Goal: Information Seeking & Learning: Learn about a topic

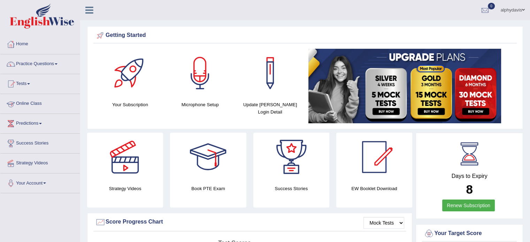
click at [31, 101] on link "Online Class" at bounding box center [39, 102] width 79 height 17
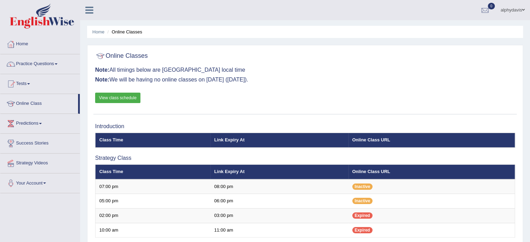
click at [114, 99] on link "View class schedule" at bounding box center [117, 98] width 45 height 10
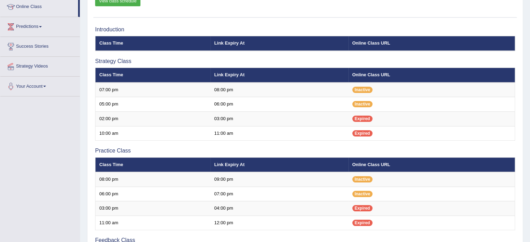
scroll to position [23, 0]
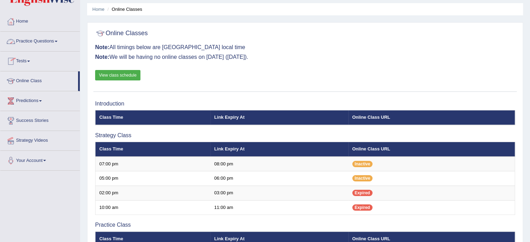
click at [56, 42] on link "Practice Questions" at bounding box center [39, 40] width 79 height 17
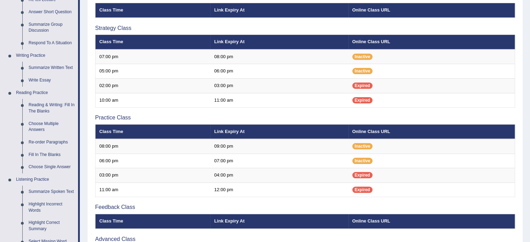
scroll to position [133, 0]
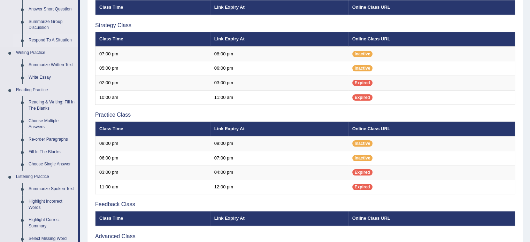
click at [62, 41] on link "Respond To A Situation" at bounding box center [51, 40] width 53 height 13
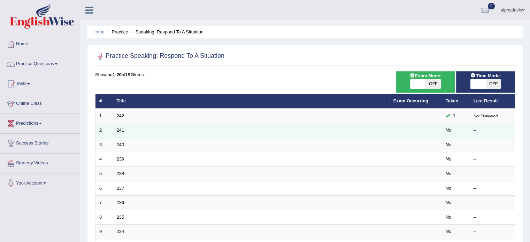
click at [122, 131] on link "241" at bounding box center [121, 130] width 8 height 5
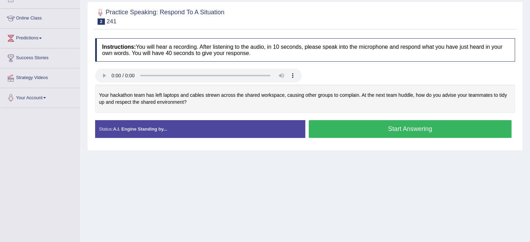
scroll to position [86, 0]
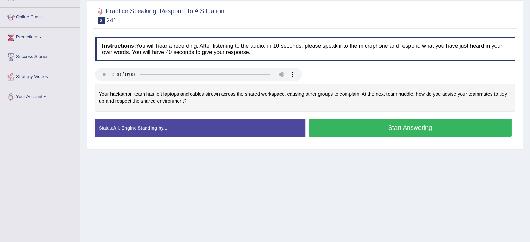
click at [328, 123] on button "Start Answering" at bounding box center [410, 128] width 203 height 18
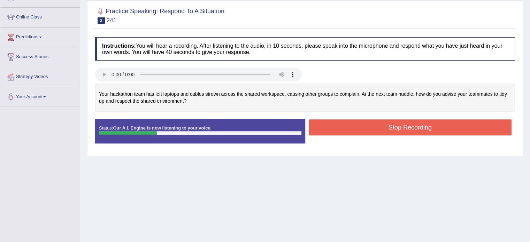
click at [328, 123] on button "Stop Recording" at bounding box center [410, 128] width 203 height 16
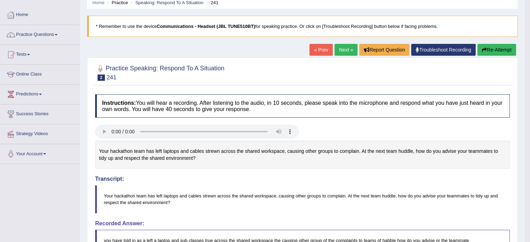
scroll to position [30, 0]
click at [340, 51] on link "Next »" at bounding box center [345, 50] width 23 height 12
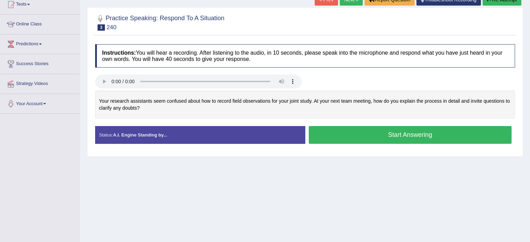
scroll to position [92, 0]
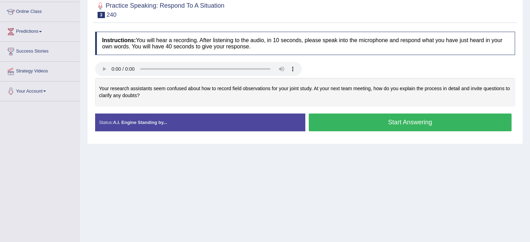
click at [331, 118] on button "Start Answering" at bounding box center [410, 123] width 203 height 18
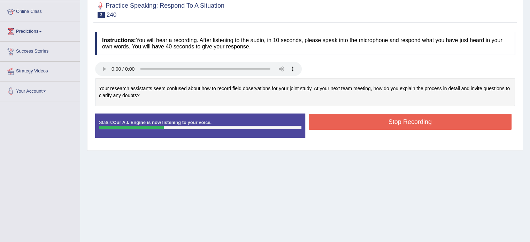
click at [331, 118] on button "Stop Recording" at bounding box center [410, 122] width 203 height 16
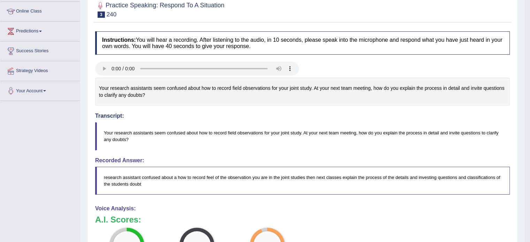
scroll to position [0, 0]
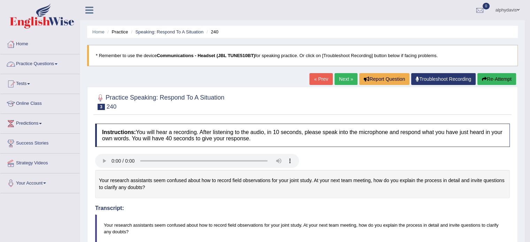
click at [57, 64] on span at bounding box center [56, 63] width 3 height 1
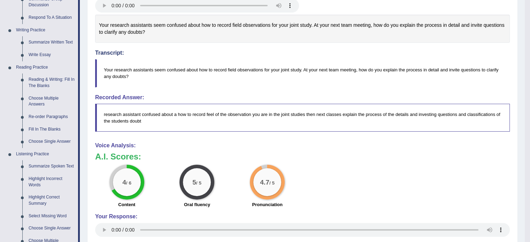
scroll to position [158, 0]
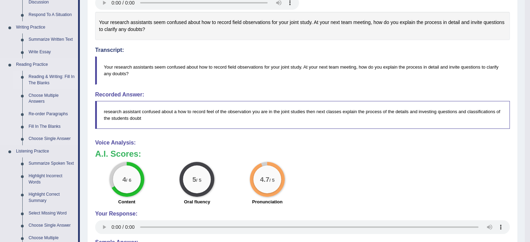
click at [39, 77] on link "Reading & Writing: Fill In The Blanks" at bounding box center [51, 80] width 53 height 18
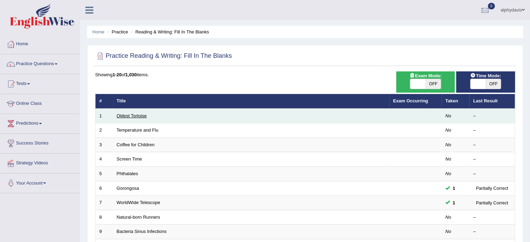
click at [142, 115] on link "Oldest Tortoise" at bounding box center [132, 115] width 30 height 5
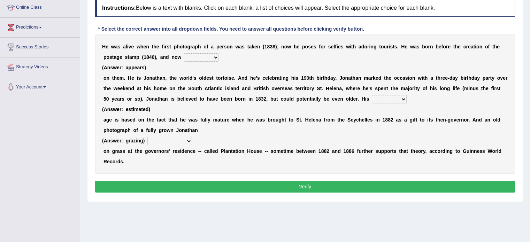
scroll to position [96, 0]
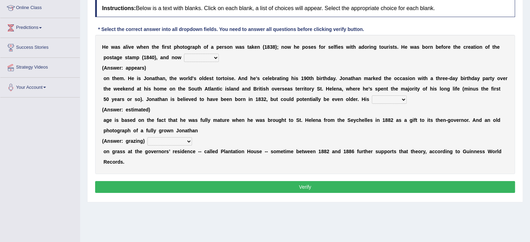
click at [214, 57] on select "appeals appears distracts associates" at bounding box center [201, 58] width 35 height 8
select select "appears"
click at [184, 54] on select "appeals appears distracts associates" at bounding box center [201, 58] width 35 height 8
click at [405, 99] on select "accurate excellent extreme estimated" at bounding box center [389, 99] width 35 height 8
select select "estimated"
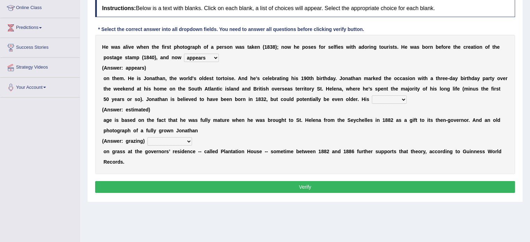
click at [372, 95] on select "accurate excellent extreme estimated" at bounding box center [389, 99] width 35 height 8
click at [188, 140] on select "grabbing grazing eavesdropping gradating" at bounding box center [169, 141] width 45 height 8
select select "grazing"
click at [147, 137] on select "grabbing grazing eavesdropping gradating" at bounding box center [169, 141] width 45 height 8
click at [177, 187] on button "Verify" at bounding box center [305, 187] width 420 height 12
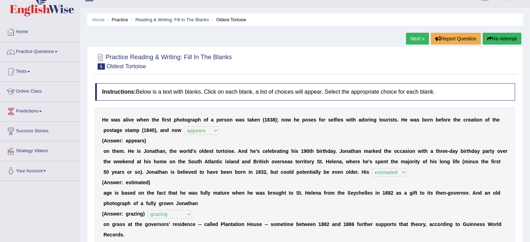
scroll to position [13, 0]
click at [417, 36] on link "Next »" at bounding box center [417, 38] width 23 height 12
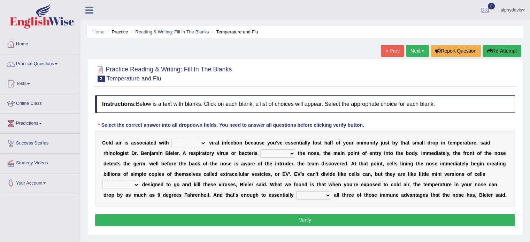
click at [205, 142] on select "increased decreased stable overrated" at bounding box center [188, 143] width 35 height 8
select select "increased"
click at [171, 139] on select "increased decreased stable overrated" at bounding box center [188, 143] width 35 height 8
click at [291, 154] on select "invades hurts intervenes protects" at bounding box center [277, 153] width 35 height 8
select select "intervenes"
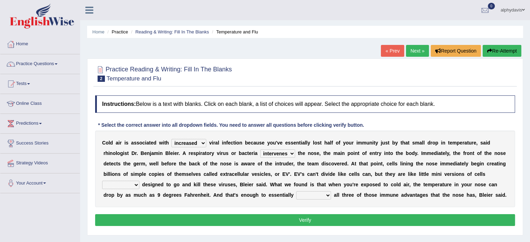
click at [260, 149] on select "invades hurts intervenes protects" at bounding box center [277, 153] width 35 height 8
click at [293, 151] on select "invades hurts intervenes protects" at bounding box center [277, 153] width 35 height 8
click at [306, 209] on div "Instructions: Below is a text with blanks. Click on each blank, a list of choic…" at bounding box center [304, 162] width 423 height 140
click at [134, 184] on select "suddenly responsibly specifically obtrusively" at bounding box center [120, 185] width 37 height 8
click at [135, 183] on select "suddenly responsibly specifically obtrusively" at bounding box center [120, 185] width 37 height 8
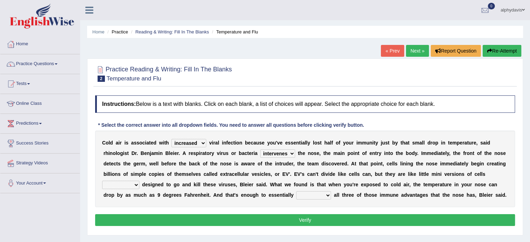
select select "specifically"
click at [102, 181] on select "suddenly responsibly specifically obtrusively" at bounding box center [120, 185] width 37 height 8
click at [327, 193] on select "work out find out knock out set out" at bounding box center [313, 195] width 35 height 8
select select "find out"
click at [296, 191] on select "work out find out knock out set out" at bounding box center [313, 195] width 35 height 8
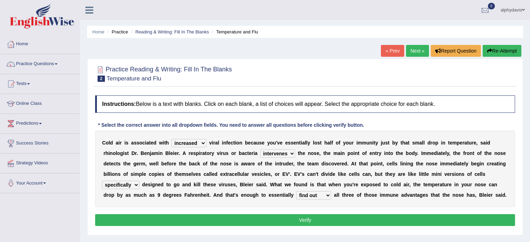
click at [315, 218] on button "Verify" at bounding box center [305, 220] width 420 height 12
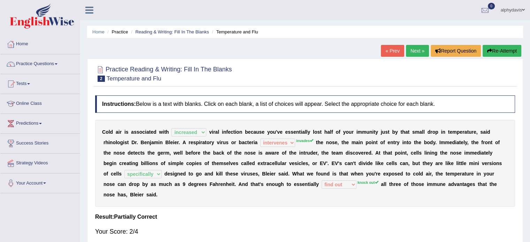
click at [414, 51] on link "Next »" at bounding box center [417, 51] width 23 height 12
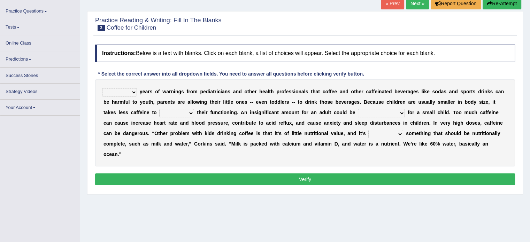
scroll to position [49, 0]
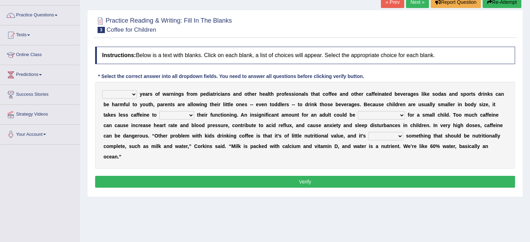
click at [134, 93] on select "Despite Instead Since Over" at bounding box center [119, 94] width 35 height 8
select select "Since"
click at [102, 90] on select "Despite Instead Since Over" at bounding box center [119, 94] width 35 height 8
click at [190, 116] on select "coexist replicate impair revert" at bounding box center [176, 115] width 35 height 8
select select "impair"
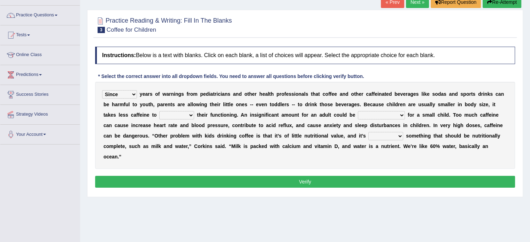
click at [159, 111] on select "coexist replicate impair revert" at bounding box center [176, 115] width 35 height 8
click at [402, 114] on select "overwhelming inconsequential groundbreaking stubborn" at bounding box center [381, 115] width 47 height 8
select select "groundbreaking"
click at [358, 111] on select "overwhelming inconsequential groundbreaking stubborn" at bounding box center [381, 115] width 47 height 8
click at [399, 135] on select "changing damaging diverting replacing" at bounding box center [385, 136] width 35 height 8
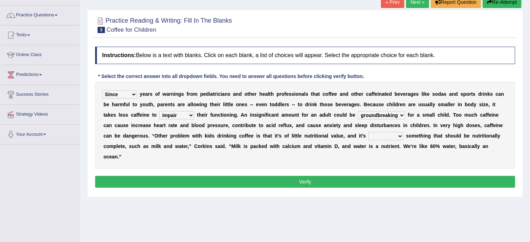
select select "diverting"
click at [368, 132] on select "changing damaging diverting replacing" at bounding box center [385, 136] width 35 height 8
click at [377, 184] on button "Verify" at bounding box center [305, 182] width 420 height 12
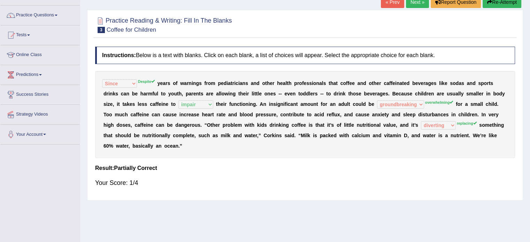
click at [57, 15] on span at bounding box center [56, 15] width 3 height 1
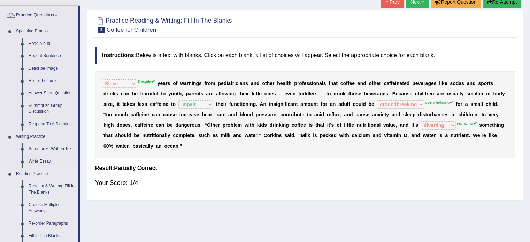
click at [52, 203] on link "Choose Multiple Answers" at bounding box center [51, 208] width 53 height 18
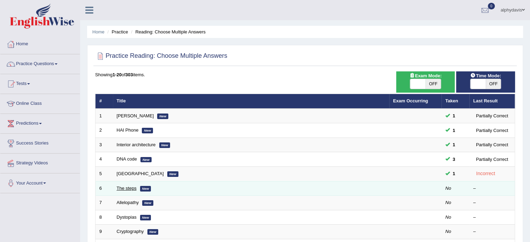
click at [123, 188] on link "The steps" at bounding box center [127, 188] width 20 height 5
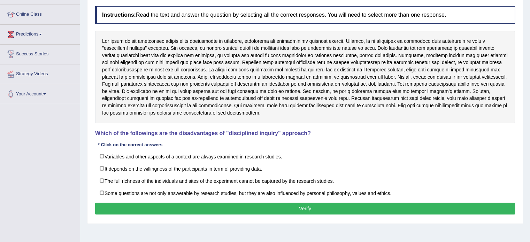
scroll to position [88, 0]
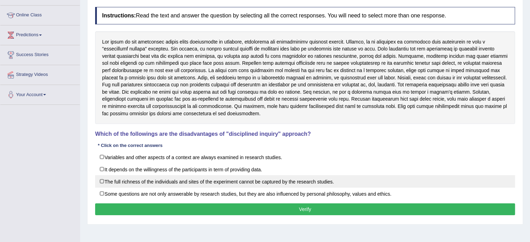
click at [101, 180] on label "The full richness of the individuals and sites of the experiment cannot be capt…" at bounding box center [305, 181] width 420 height 13
checkbox input "true"
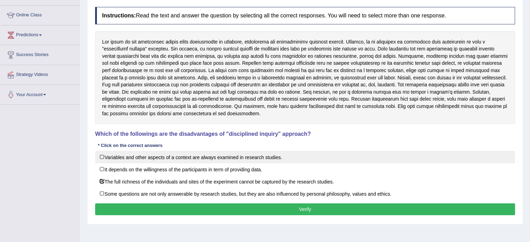
click at [102, 158] on label "Variables and other aspects of a context are always examined in research studie…" at bounding box center [305, 157] width 420 height 13
checkbox input "true"
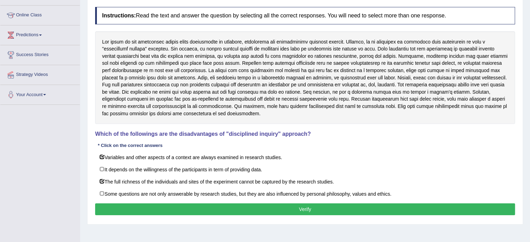
click at [123, 210] on button "Verify" at bounding box center [305, 209] width 420 height 12
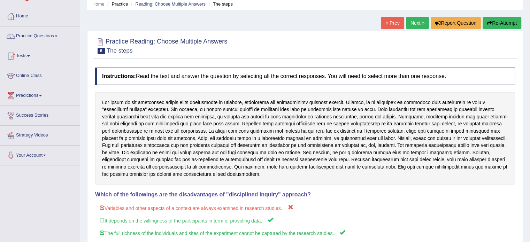
scroll to position [24, 0]
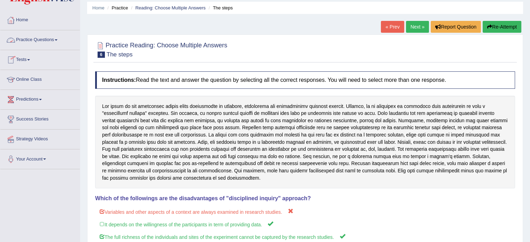
click at [58, 39] on link "Practice Questions" at bounding box center [39, 38] width 79 height 17
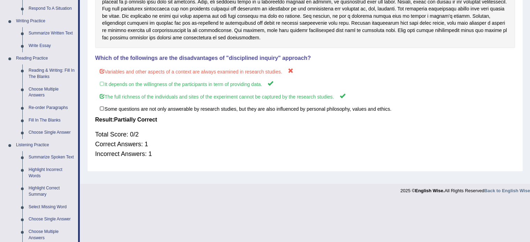
scroll to position [167, 0]
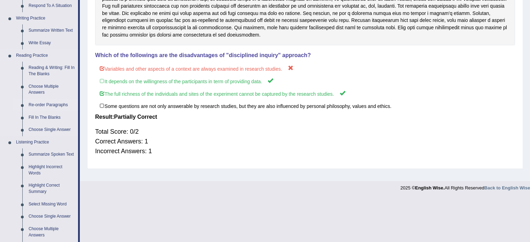
click at [61, 104] on link "Re-order Paragraphs" at bounding box center [51, 105] width 53 height 13
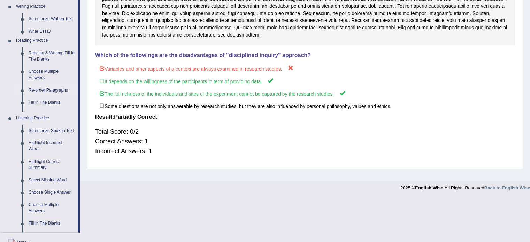
scroll to position [124, 0]
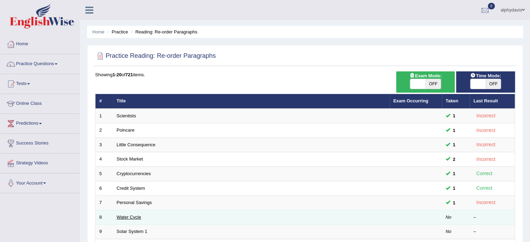
click at [136, 217] on link "Water Cycle" at bounding box center [129, 217] width 24 height 5
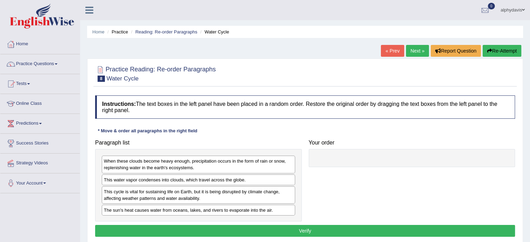
click at [237, 199] on div "This cycle is vital for sustaining life on Earth, but it is being disrupted by …" at bounding box center [198, 194] width 193 height 17
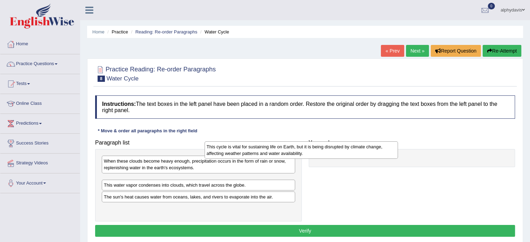
drag, startPoint x: 237, startPoint y: 199, endPoint x: 384, endPoint y: 164, distance: 151.1
click at [384, 159] on div "This cycle is vital for sustaining life on Earth, but it is being disrupted by …" at bounding box center [301, 149] width 193 height 17
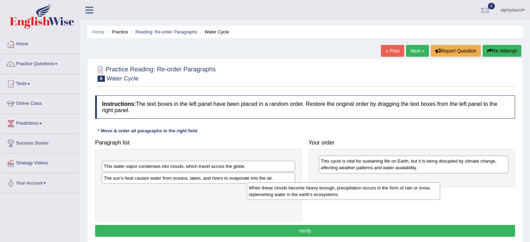
drag, startPoint x: 224, startPoint y: 161, endPoint x: 371, endPoint y: 188, distance: 149.5
click at [371, 188] on div "When these clouds become heavy enough, precipitation occurs in the form of rain…" at bounding box center [343, 191] width 193 height 17
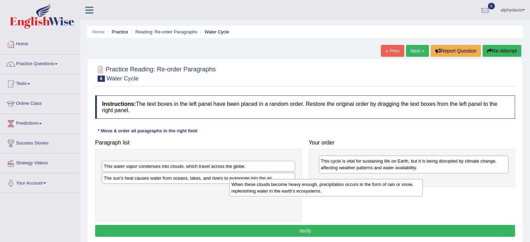
drag, startPoint x: 269, startPoint y: 160, endPoint x: 533, endPoint y: 188, distance: 266.3
click at [530, 188] on html "Toggle navigation Home Practice Questions Speaking Practice Read Aloud Repeat S…" at bounding box center [265, 121] width 530 height 242
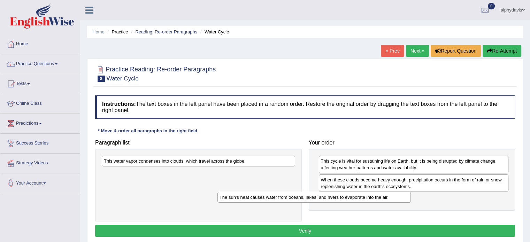
drag, startPoint x: 242, startPoint y: 174, endPoint x: 447, endPoint y: 216, distance: 208.5
click at [411, 203] on div "The sun's heat causes water from oceans, lakes, and rivers to evaporate into th…" at bounding box center [313, 197] width 193 height 11
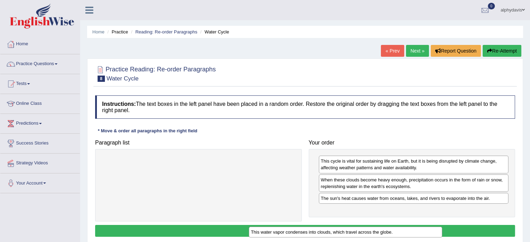
drag, startPoint x: 270, startPoint y: 161, endPoint x: 477, endPoint y: 246, distance: 223.8
click at [477, 242] on html "Toggle navigation Home Practice Questions Speaking Practice Read Aloud Repeat S…" at bounding box center [265, 121] width 530 height 242
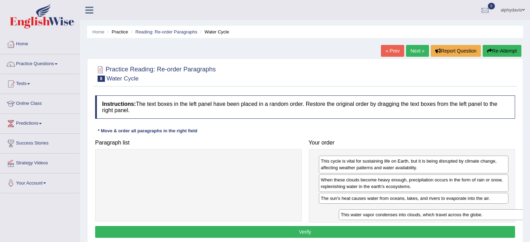
drag, startPoint x: 257, startPoint y: 162, endPoint x: 494, endPoint y: 215, distance: 243.3
click at [494, 215] on div "This water vapor condenses into clouds, which travel across the globe." at bounding box center [435, 214] width 193 height 11
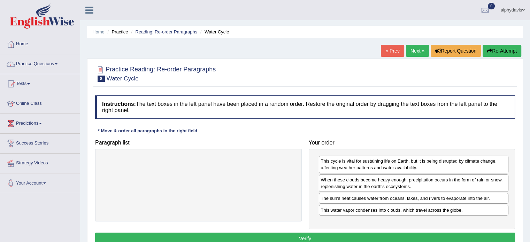
click at [375, 238] on button "Verify" at bounding box center [305, 239] width 420 height 12
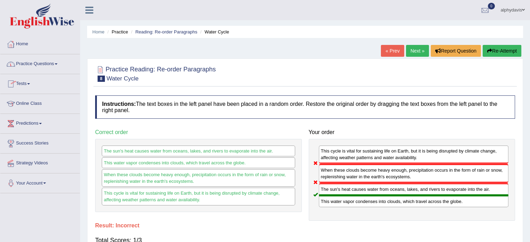
click at [57, 63] on span at bounding box center [56, 63] width 3 height 1
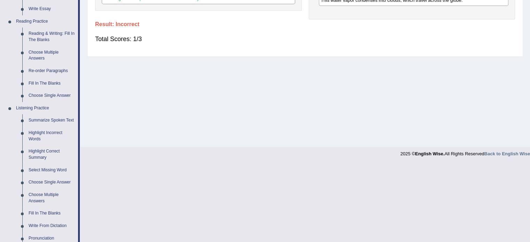
scroll to position [201, 0]
click at [45, 83] on link "Fill In The Blanks" at bounding box center [51, 84] width 53 height 13
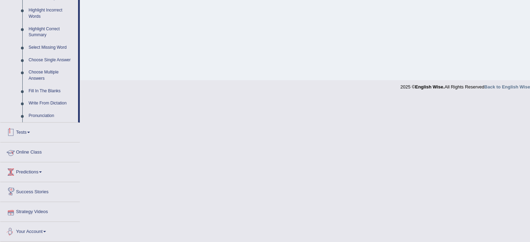
scroll to position [256, 0]
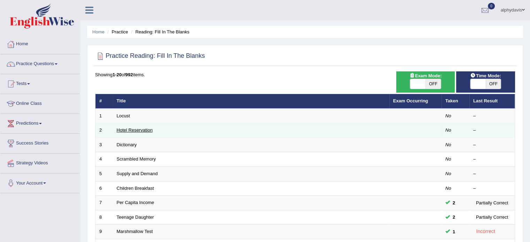
click at [138, 129] on link "Hotel Reservation" at bounding box center [135, 130] width 36 height 5
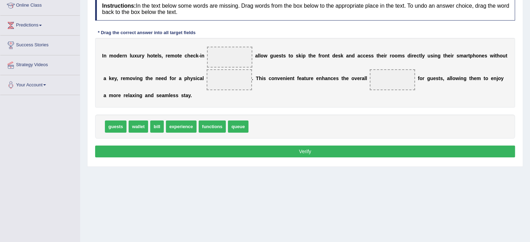
scroll to position [102, 0]
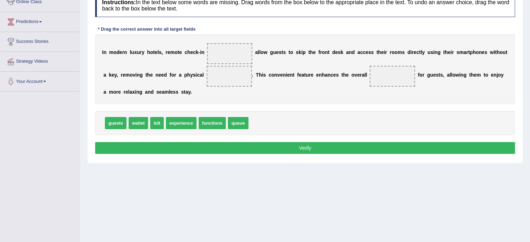
click at [145, 131] on div "guests wallet bill experience functions queue" at bounding box center [305, 123] width 420 height 24
click at [159, 123] on span "bill" at bounding box center [157, 123] width 14 height 12
drag, startPoint x: 151, startPoint y: 121, endPoint x: 223, endPoint y: 52, distance: 99.6
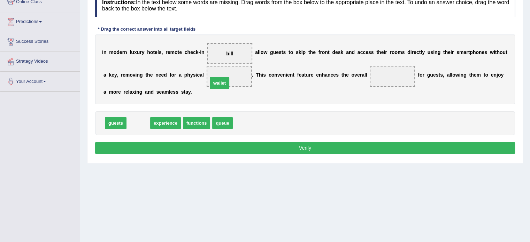
drag, startPoint x: 139, startPoint y: 122, endPoint x: 225, endPoint y: 80, distance: 95.4
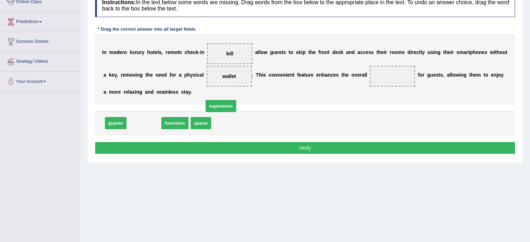
drag, startPoint x: 146, startPoint y: 123, endPoint x: 347, endPoint y: 90, distance: 203.9
click at [236, 100] on span "experience" at bounding box center [221, 106] width 31 height 12
drag, startPoint x: 140, startPoint y: 122, endPoint x: 333, endPoint y: 80, distance: 197.8
click at [333, 80] on span "experience" at bounding box center [336, 82] width 31 height 12
drag, startPoint x: 148, startPoint y: 122, endPoint x: 406, endPoint y: 78, distance: 261.5
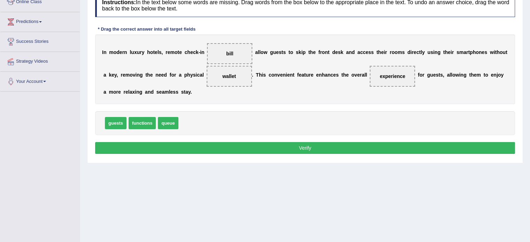
click at [364, 153] on div "Instructions: In the text below some words are missing. Drag words from the box…" at bounding box center [304, 74] width 423 height 169
click at [363, 151] on button "Verify" at bounding box center [305, 148] width 420 height 12
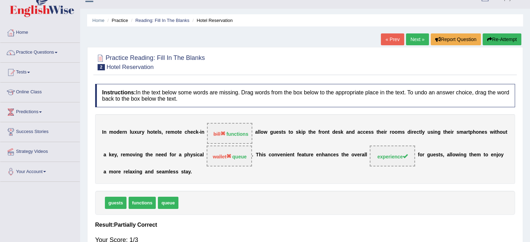
scroll to position [5, 0]
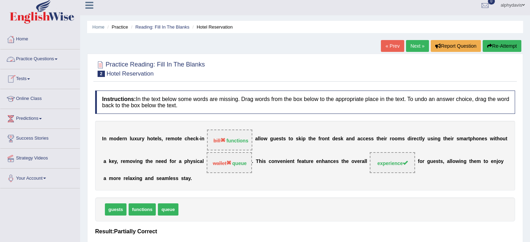
click at [57, 59] on span at bounding box center [56, 59] width 3 height 1
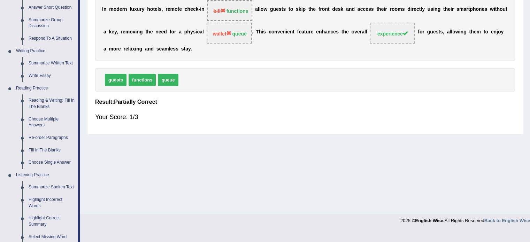
scroll to position [138, 0]
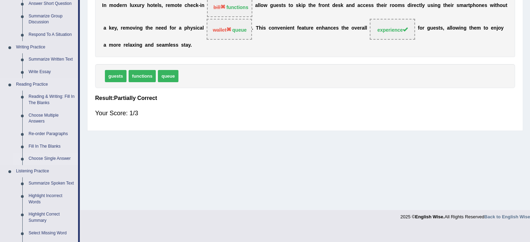
click at [47, 160] on link "Choose Single Answer" at bounding box center [51, 159] width 53 height 13
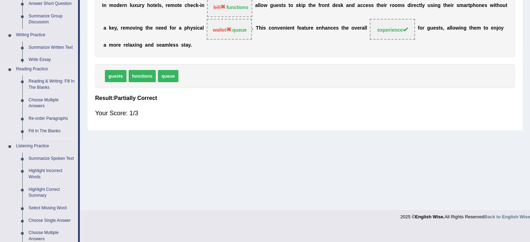
scroll to position [124, 0]
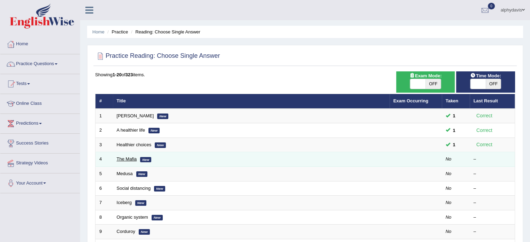
click at [131, 160] on link "The Mafia" at bounding box center [127, 158] width 20 height 5
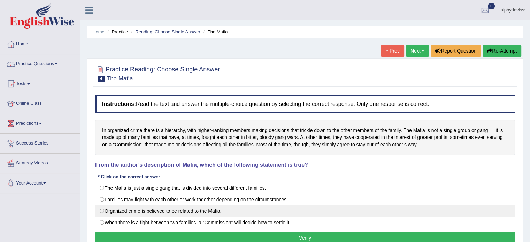
click at [105, 212] on label "Organized crime is believed to be related to the Mafia." at bounding box center [305, 211] width 420 height 12
radio input "true"
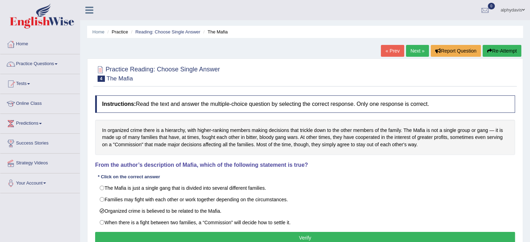
click at [133, 238] on button "Verify" at bounding box center [305, 238] width 420 height 12
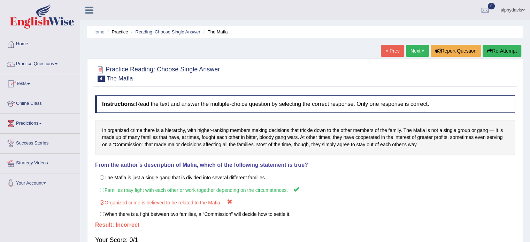
click at [57, 64] on span at bounding box center [56, 63] width 3 height 1
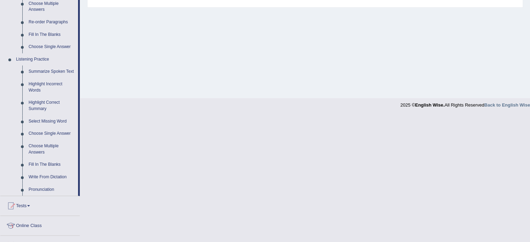
scroll to position [249, 0]
click at [46, 190] on link "Pronunciation" at bounding box center [51, 190] width 53 height 13
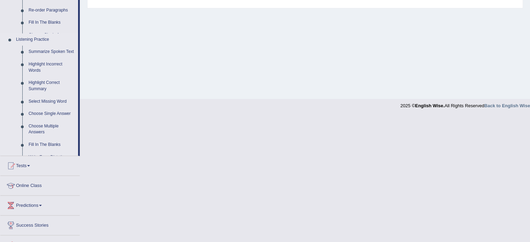
scroll to position [124, 0]
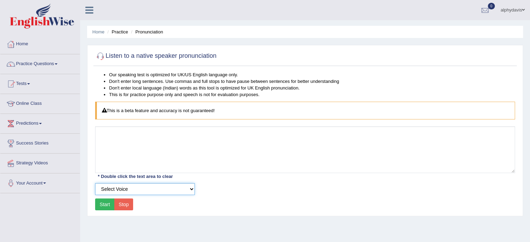
click at [190, 188] on select "Select Voice UK English [DEMOGRAPHIC_DATA] UK English [DEMOGRAPHIC_DATA]" at bounding box center [145, 189] width 100 height 12
click at [95, 183] on select "Select Voice UK English [DEMOGRAPHIC_DATA] UK English [DEMOGRAPHIC_DATA]" at bounding box center [145, 189] width 100 height 12
click at [102, 202] on button "Start" at bounding box center [105, 205] width 20 height 12
click at [191, 189] on select "Select Voice UK English [DEMOGRAPHIC_DATA] UK English [DEMOGRAPHIC_DATA]" at bounding box center [145, 189] width 100 height 12
select select "3"
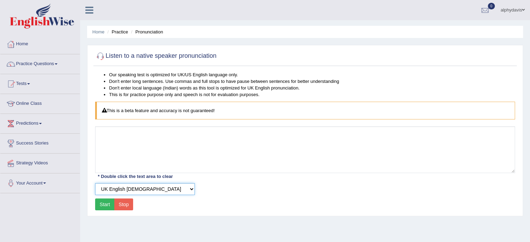
click at [95, 183] on select "Select Voice UK English Female UK English Male" at bounding box center [145, 189] width 100 height 12
click at [107, 202] on button "Start" at bounding box center [105, 205] width 20 height 12
click at [57, 64] on span at bounding box center [56, 63] width 3 height 1
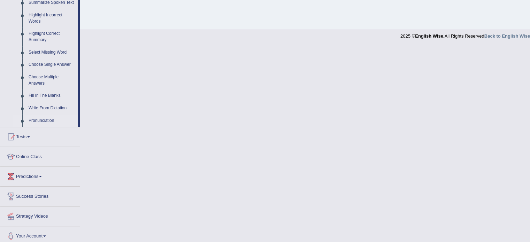
scroll to position [323, 0]
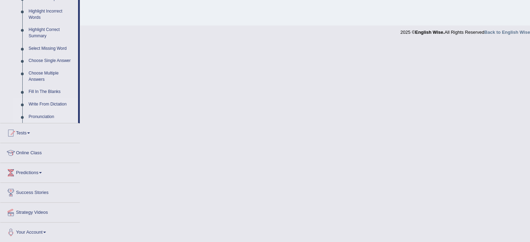
click at [62, 105] on link "Write From Dictation" at bounding box center [51, 104] width 53 height 13
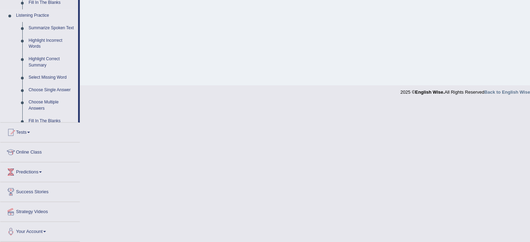
scroll to position [124, 0]
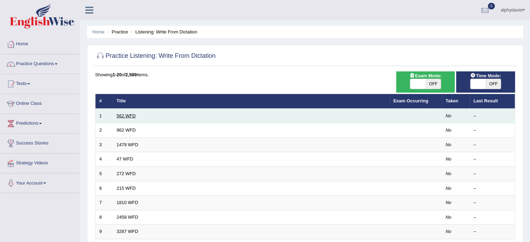
click at [120, 116] on link "562 WFD" at bounding box center [126, 115] width 19 height 5
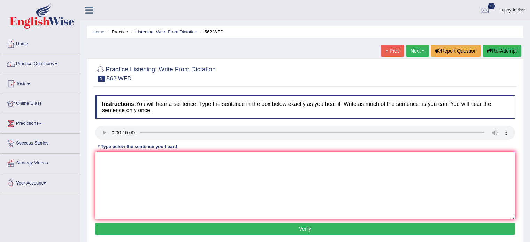
click at [130, 170] on textarea at bounding box center [305, 186] width 420 height 68
click at [132, 151] on div "Instructions: You will hear a sentence. Type the sentence in the box below exac…" at bounding box center [304, 166] width 423 height 148
click at [136, 169] on textarea at bounding box center [305, 186] width 420 height 68
type textarea "the gap of the tense in port of thr tree"
click at [173, 230] on button "Verify" at bounding box center [305, 229] width 420 height 12
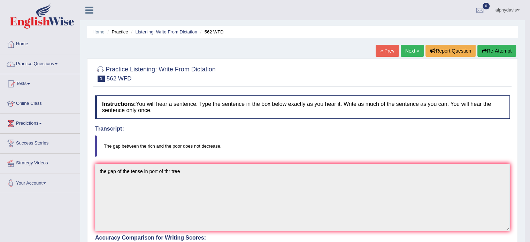
click at [408, 51] on link "Next »" at bounding box center [412, 51] width 23 height 12
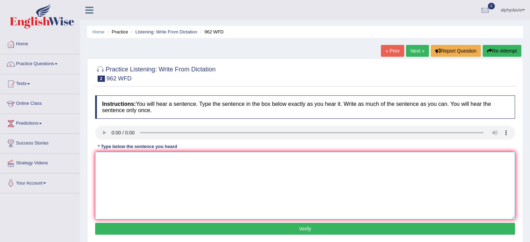
click at [344, 171] on textarea at bounding box center [305, 186] width 420 height 68
click at [123, 160] on textarea at bounding box center [305, 186] width 420 height 68
type textarea "i"
drag, startPoint x: 123, startPoint y: 160, endPoint x: 143, endPoint y: 205, distance: 49.0
click at [143, 205] on textarea "If you have any questines in exam please rase your hands" at bounding box center [305, 186] width 420 height 68
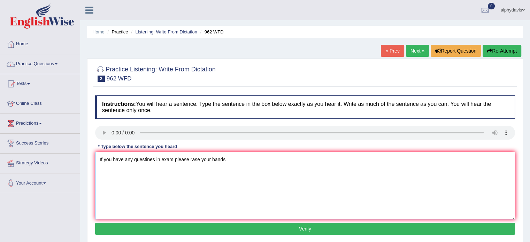
click at [187, 193] on textarea "If you have any questines in exam please rase your hands" at bounding box center [305, 186] width 420 height 68
type textarea "If you have any questines in exam please rase your hands"
click at [206, 229] on button "Verify" at bounding box center [305, 229] width 420 height 12
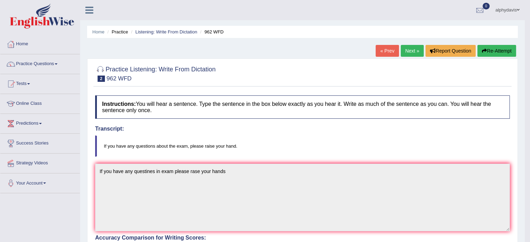
click at [407, 50] on link "Next »" at bounding box center [412, 51] width 23 height 12
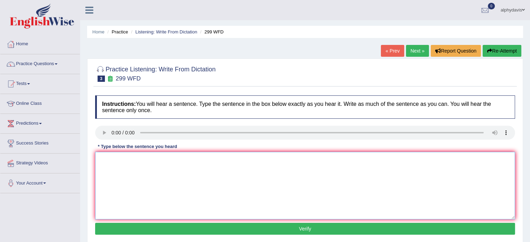
click at [116, 170] on textarea at bounding box center [305, 186] width 420 height 68
click at [130, 166] on textarea at bounding box center [305, 186] width 420 height 68
type textarea "s"
type textarea "Still respresntive in the class"
click at [197, 231] on button "Verify" at bounding box center [305, 229] width 420 height 12
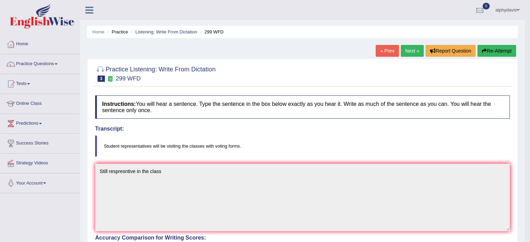
click at [406, 54] on link "Next »" at bounding box center [412, 51] width 23 height 12
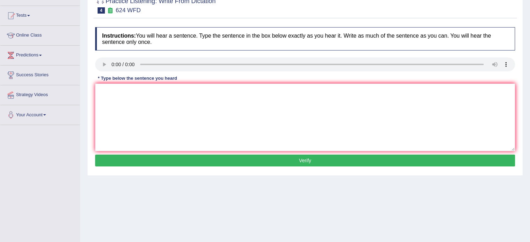
scroll to position [85, 0]
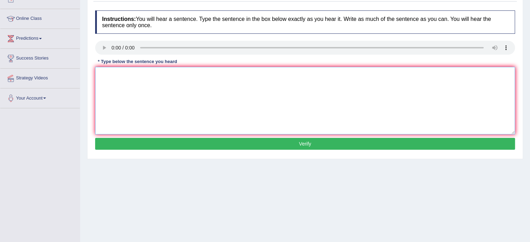
click at [123, 75] on textarea at bounding box center [305, 101] width 420 height 68
type textarea "Improving in independent learning still."
click at [146, 144] on button "Verify" at bounding box center [305, 144] width 420 height 12
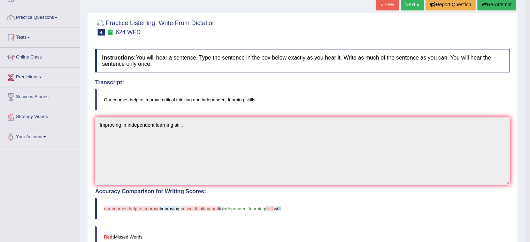
scroll to position [47, 0]
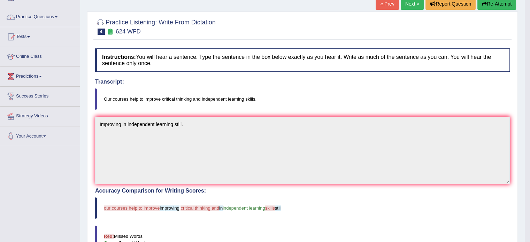
click at [489, 5] on button "Re-Attempt" at bounding box center [496, 4] width 39 height 12
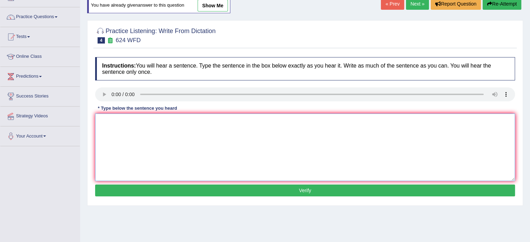
click at [118, 134] on textarea at bounding box center [305, 148] width 420 height 68
type textarea "Improve in independent learning skills."
click at [168, 193] on button "Verify" at bounding box center [305, 191] width 420 height 12
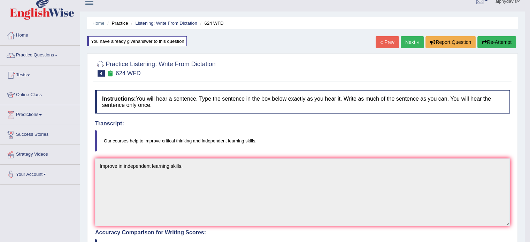
scroll to position [6, 0]
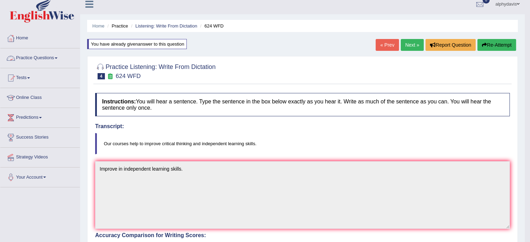
click at [57, 58] on span at bounding box center [56, 57] width 3 height 1
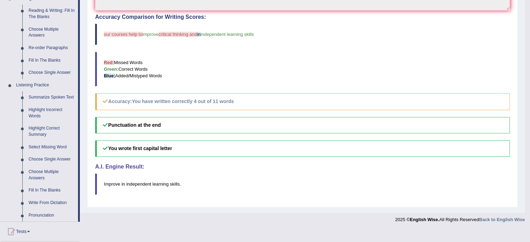
scroll to position [226, 0]
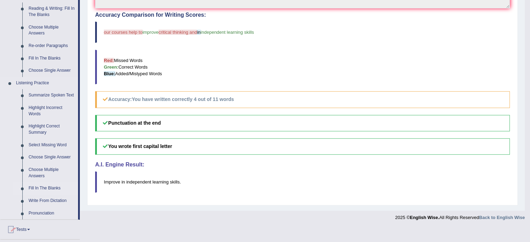
click at [40, 189] on link "Fill In The Blanks" at bounding box center [51, 188] width 53 height 13
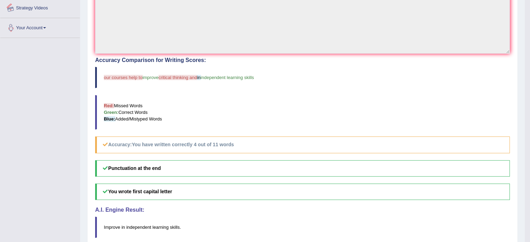
scroll to position [211, 0]
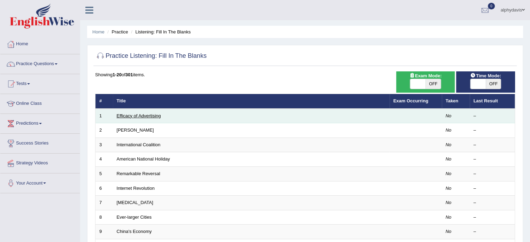
click at [144, 116] on link "Efficacy of Advertising" at bounding box center [139, 115] width 44 height 5
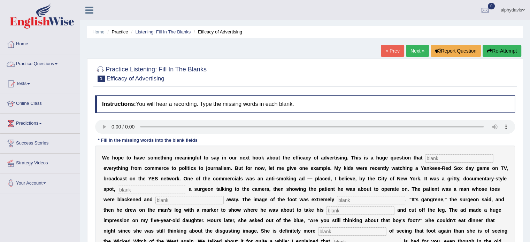
click at [57, 64] on span at bounding box center [56, 63] width 3 height 1
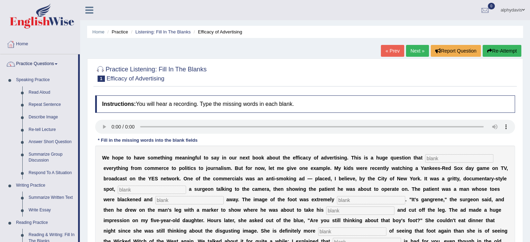
click at [498, 48] on button "Re-Attempt" at bounding box center [502, 51] width 39 height 12
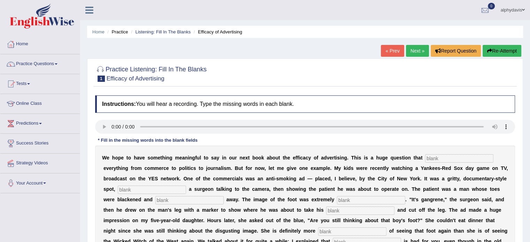
click at [130, 188] on input "text" at bounding box center [152, 190] width 68 height 8
click at [57, 63] on link "Practice Questions" at bounding box center [39, 62] width 79 height 17
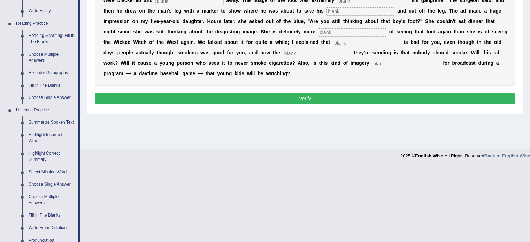
scroll to position [201, 0]
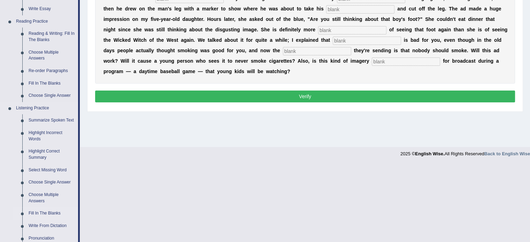
click at [44, 215] on link "Fill In The Blanks" at bounding box center [51, 213] width 53 height 13
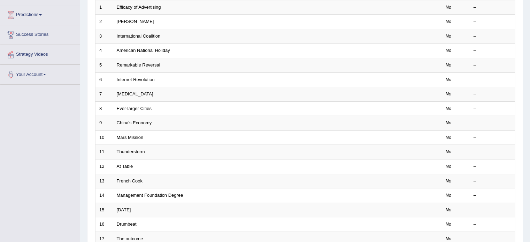
scroll to position [109, 0]
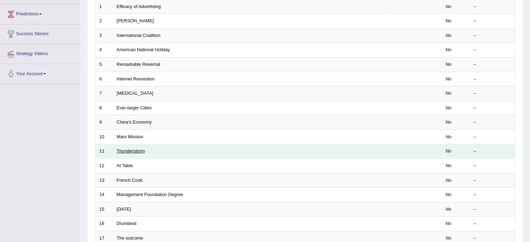
click at [131, 152] on link "Thunderstorm" at bounding box center [131, 150] width 28 height 5
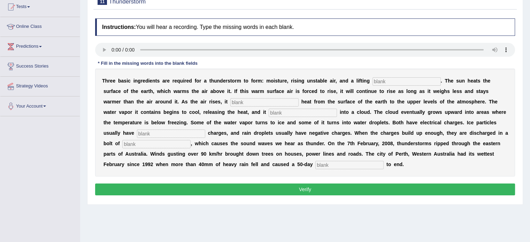
scroll to position [77, 0]
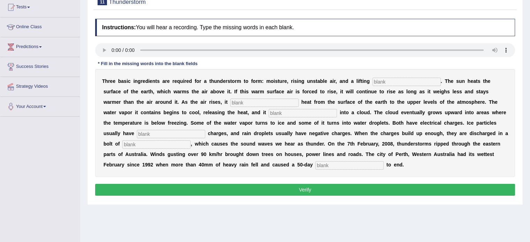
click at [382, 81] on input "text" at bounding box center [406, 82] width 68 height 8
type input "mechanism"
click at [265, 100] on input "text" at bounding box center [264, 103] width 68 height 8
type input "trans"
click at [282, 113] on input "text" at bounding box center [303, 113] width 68 height 8
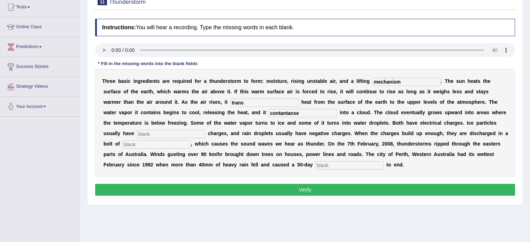
type input "contantanse"
click at [199, 132] on input "text" at bounding box center [171, 134] width 68 height 8
type input "positive"
click at [147, 145] on input "text" at bounding box center [156, 144] width 68 height 8
type input "lines"
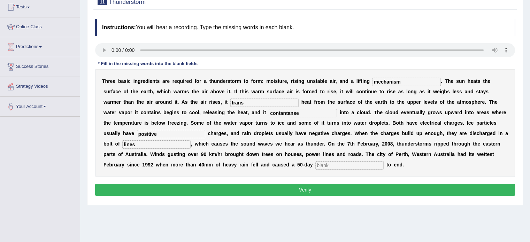
click at [323, 165] on input "text" at bounding box center [349, 165] width 68 height 8
type input "trans"
click at [298, 194] on button "Verify" at bounding box center [305, 190] width 420 height 12
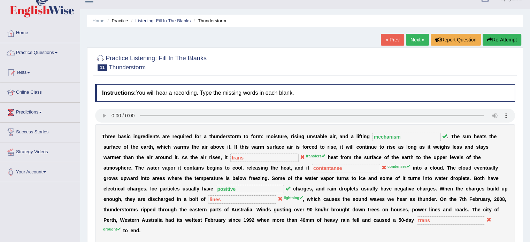
scroll to position [10, 0]
